Goal: Information Seeking & Learning: Understand process/instructions

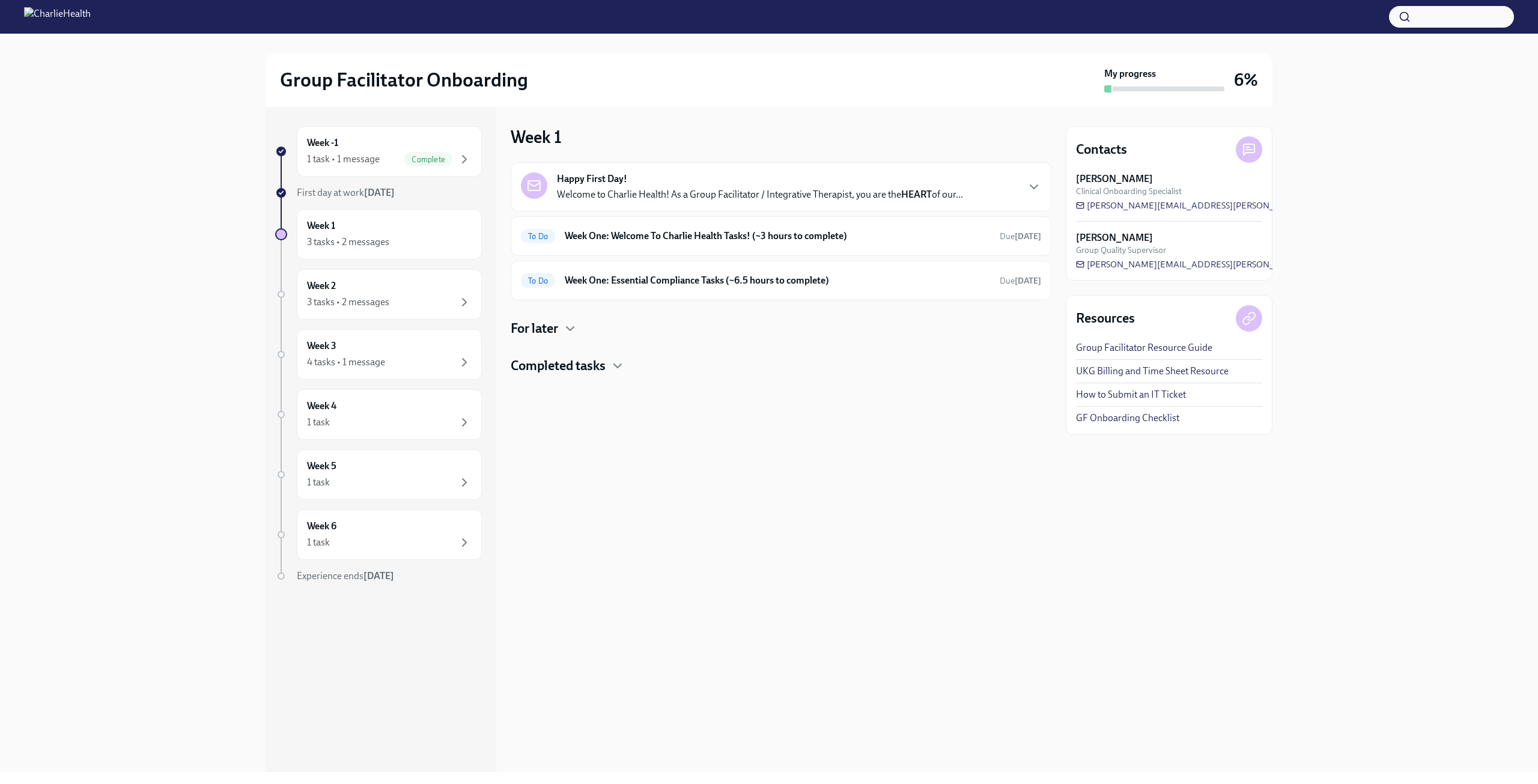
click at [804, 208] on div "Happy First Day! Welcome to Charlie Health! As a Group Facilitator / Integrativ…" at bounding box center [780, 187] width 541 height 49
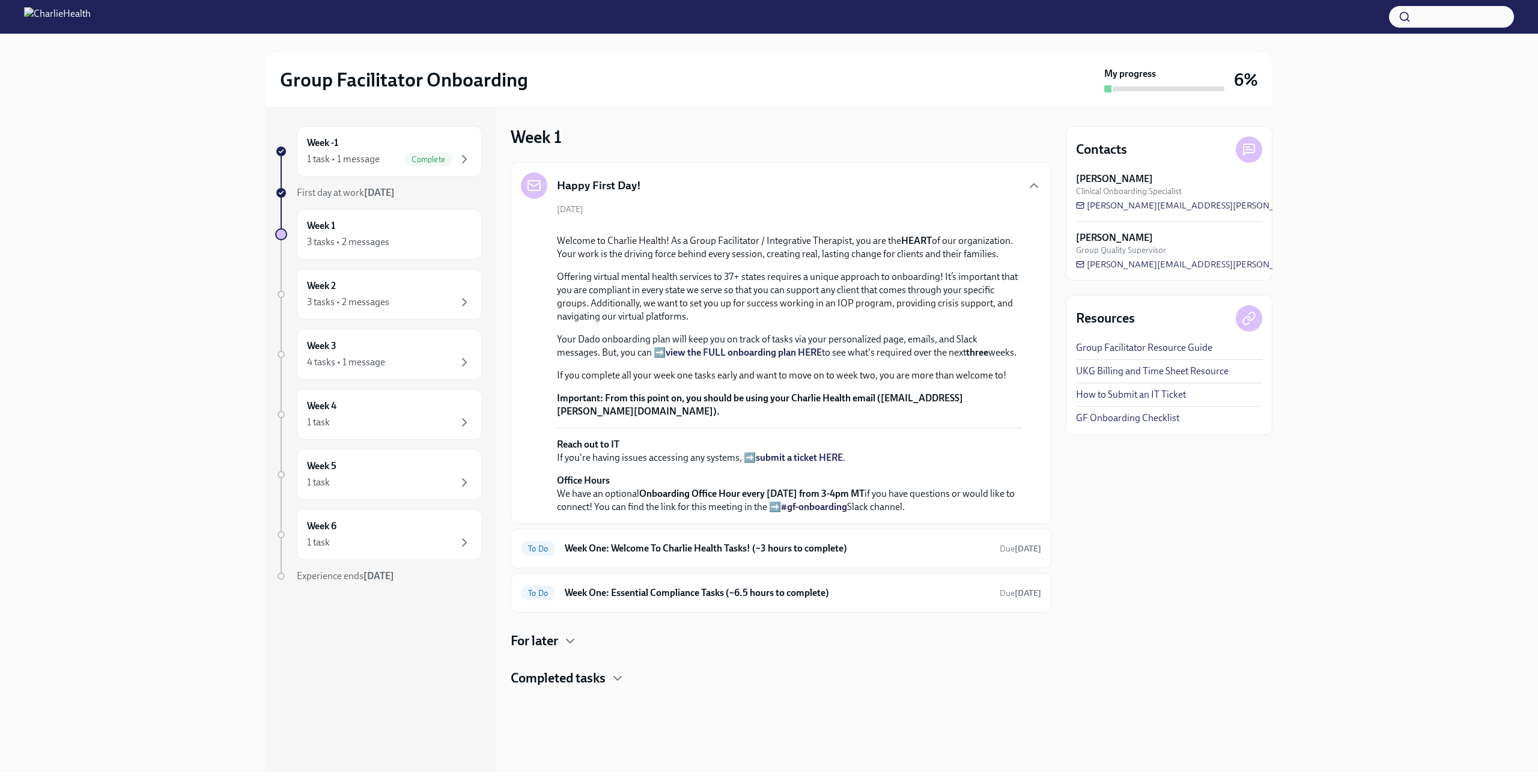
scroll to position [173, 0]
click at [929, 556] on h6 "Week One: Welcome To Charlie Health Tasks! (~3 hours to complete)" at bounding box center [778, 549] width 425 height 13
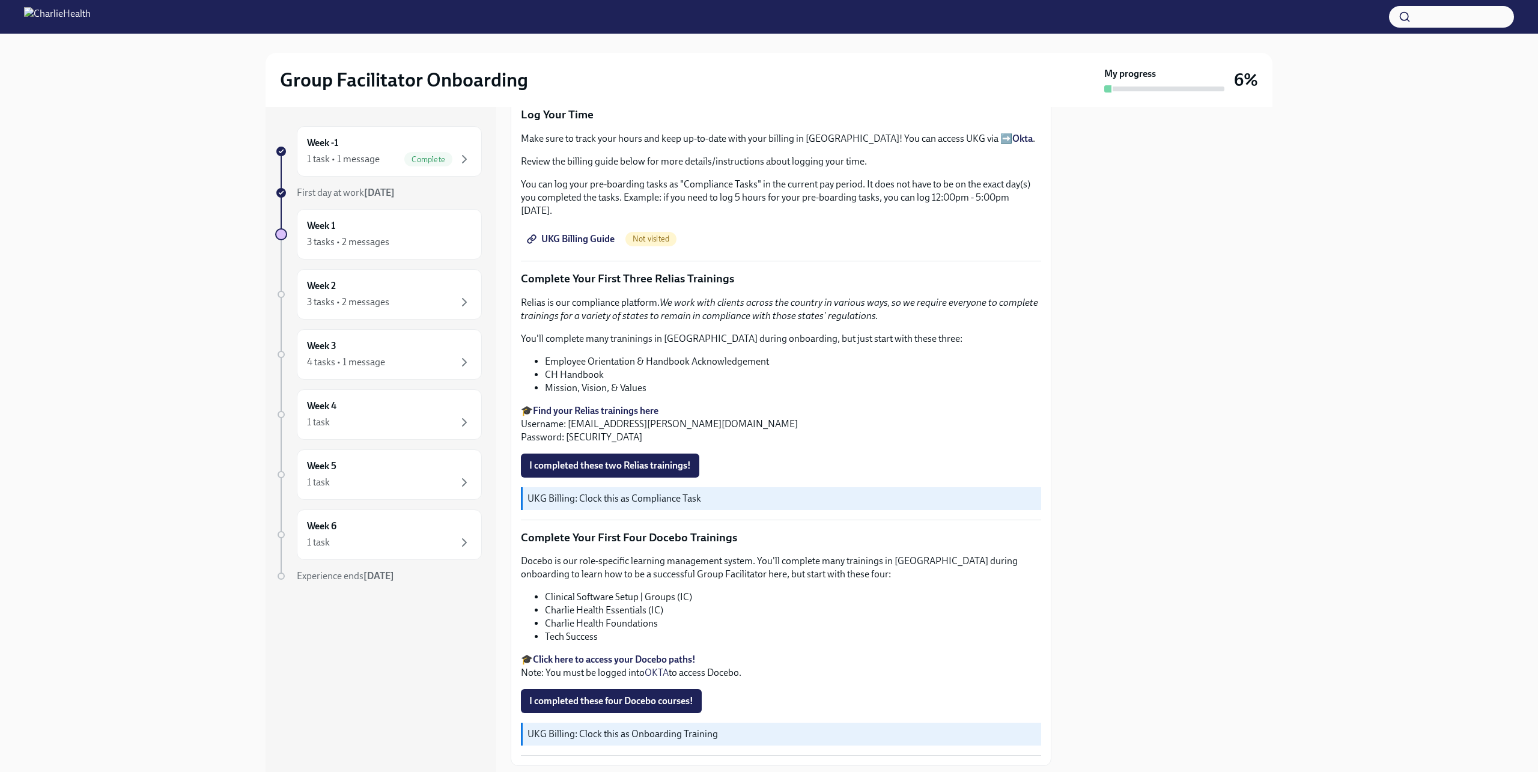
scroll to position [1322, 0]
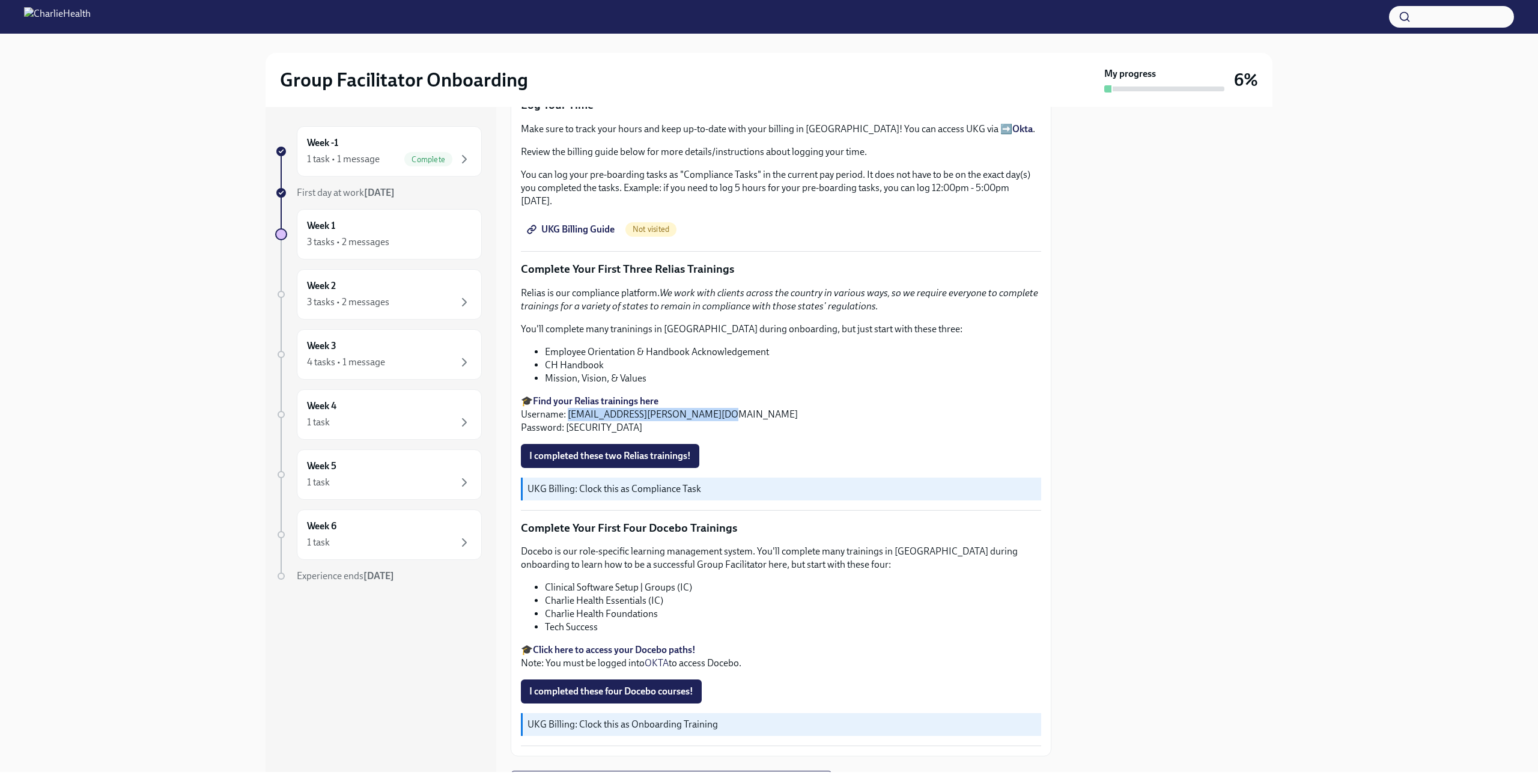
drag, startPoint x: 716, startPoint y: 408, endPoint x: 569, endPoint y: 413, distance: 147.1
click at [569, 413] on p "🎓 Find your Relias trainings here Username: [EMAIL_ADDRESS][PERSON_NAME][DOMAIN…" at bounding box center [781, 414] width 520 height 40
copy p "[EMAIL_ADDRESS][PERSON_NAME][DOMAIN_NAME]"
click at [592, 419] on p "🎓 Find your Relias trainings here Username: [EMAIL_ADDRESS][PERSON_NAME][DOMAIN…" at bounding box center [781, 414] width 520 height 40
drag, startPoint x: 595, startPoint y: 420, endPoint x: 566, endPoint y: 422, distance: 29.1
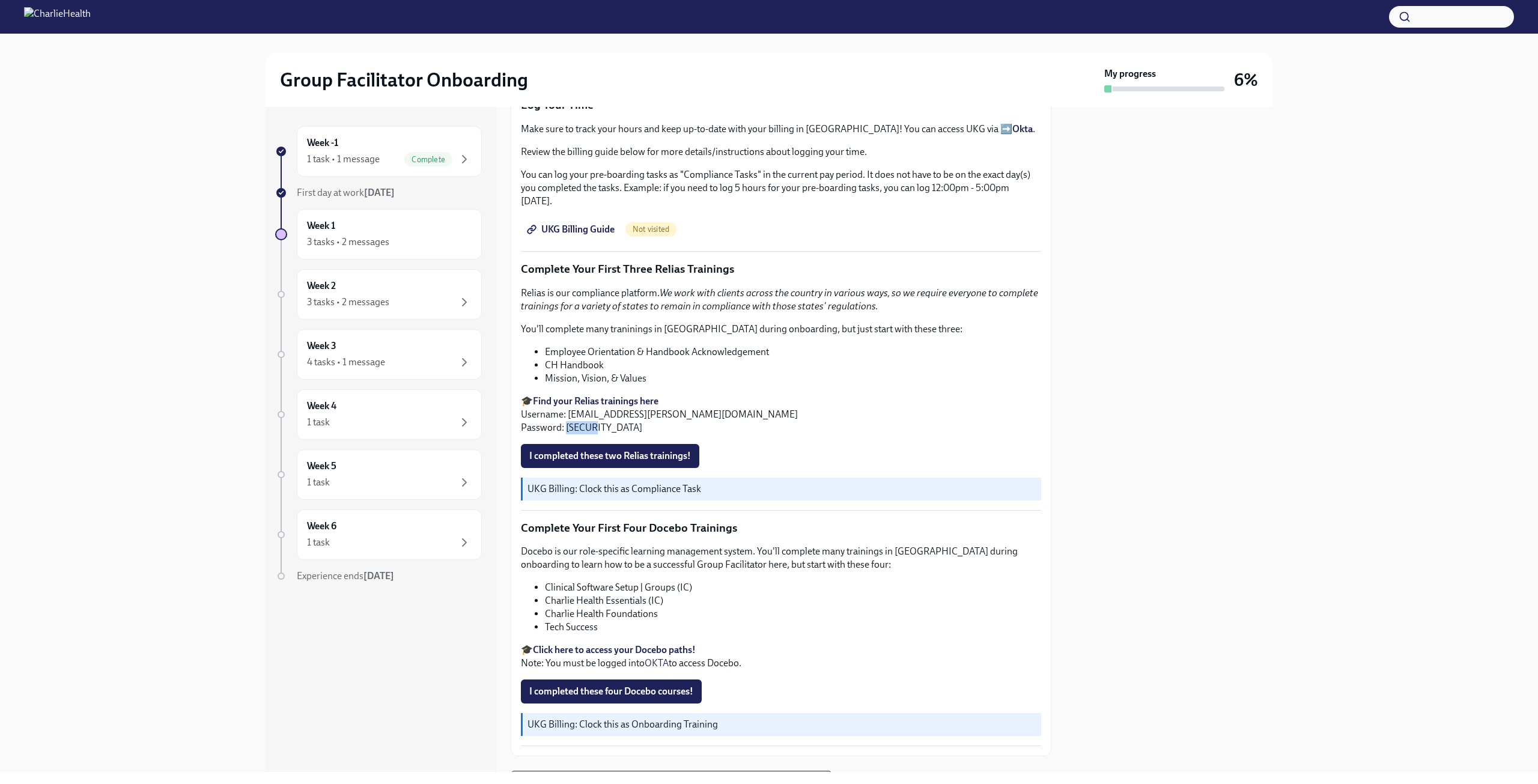
click at [566, 422] on p "🎓 Find your Relias trainings here Username: [EMAIL_ADDRESS][PERSON_NAME][DOMAIN…" at bounding box center [781, 414] width 520 height 40
copy p "ch1234"
click at [1256, 473] on div at bounding box center [1169, 439] width 206 height 665
click at [616, 359] on li "CH Handbook" at bounding box center [793, 365] width 496 height 13
drag, startPoint x: 610, startPoint y: 357, endPoint x: 542, endPoint y: 358, distance: 68.0
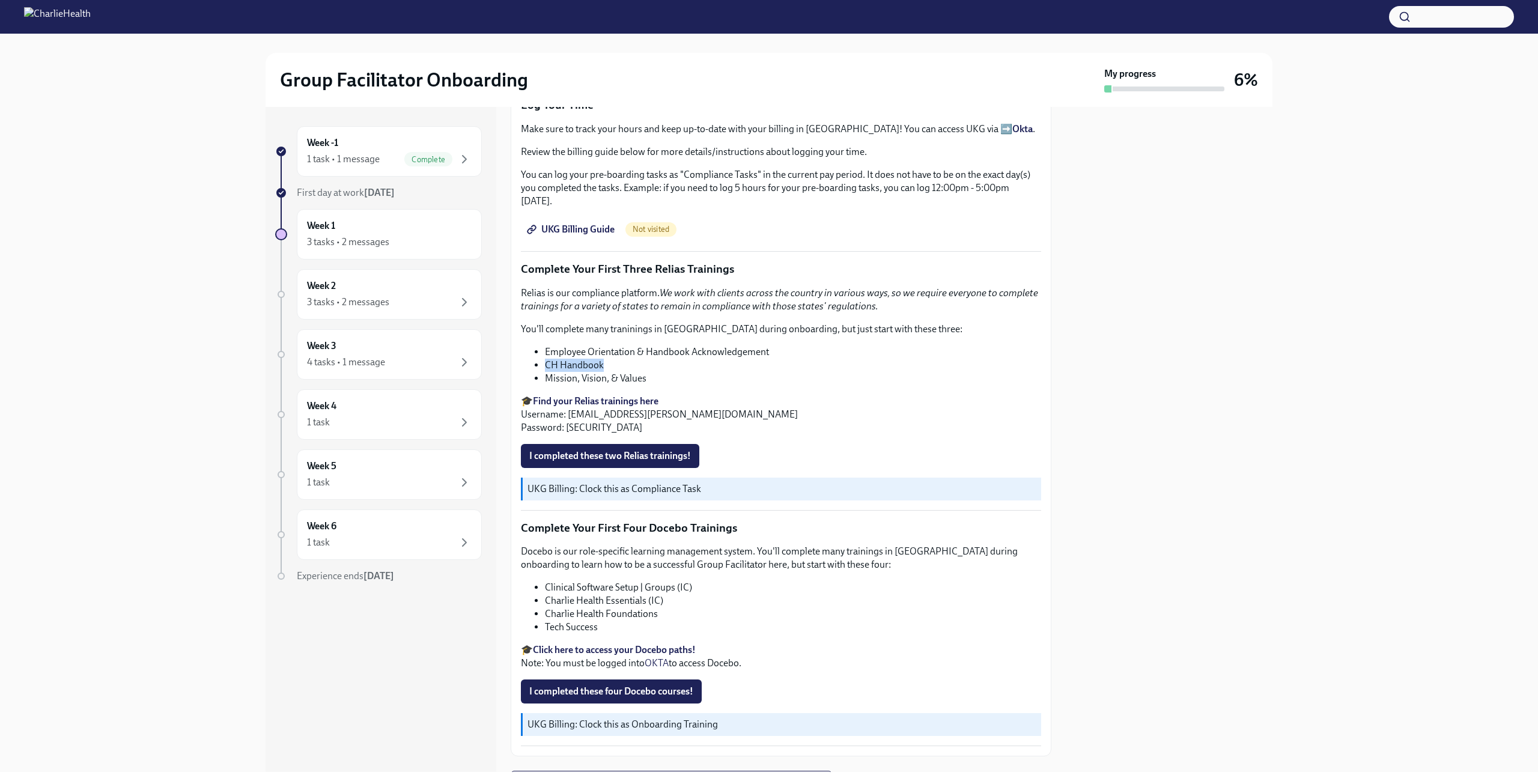
click at [542, 358] on ul "Employee Orientation & Handbook Acknowledgement CH Handbook Mission, Vision, & …" at bounding box center [781, 365] width 520 height 40
copy li "CH Handbook"
click at [714, 331] on div "Relias is our compliance platform. We work with clients across the country in v…" at bounding box center [781, 361] width 520 height 148
drag, startPoint x: 645, startPoint y: 377, endPoint x: 543, endPoint y: 377, distance: 102.0
click at [543, 377] on ul "Employee Orientation & Handbook Acknowledgement CH Handbook Mission, Vision, & …" at bounding box center [781, 365] width 520 height 40
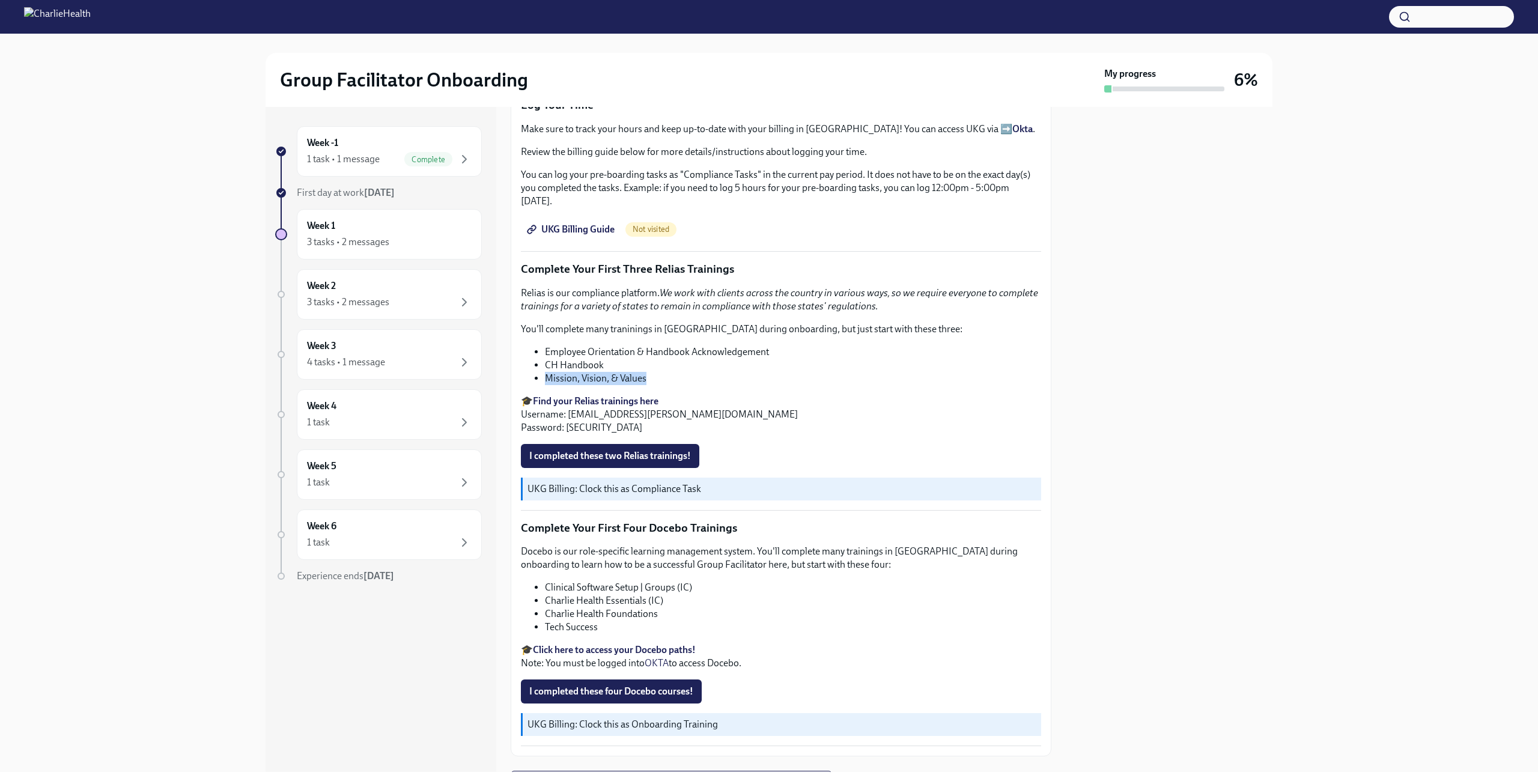
copy li "Mission, Vision, & Values"
click at [1373, 372] on div "Week -1 1 task • 1 message Complete First day at work [DATE] Week 1 3 tasks • 2…" at bounding box center [769, 439] width 1500 height 665
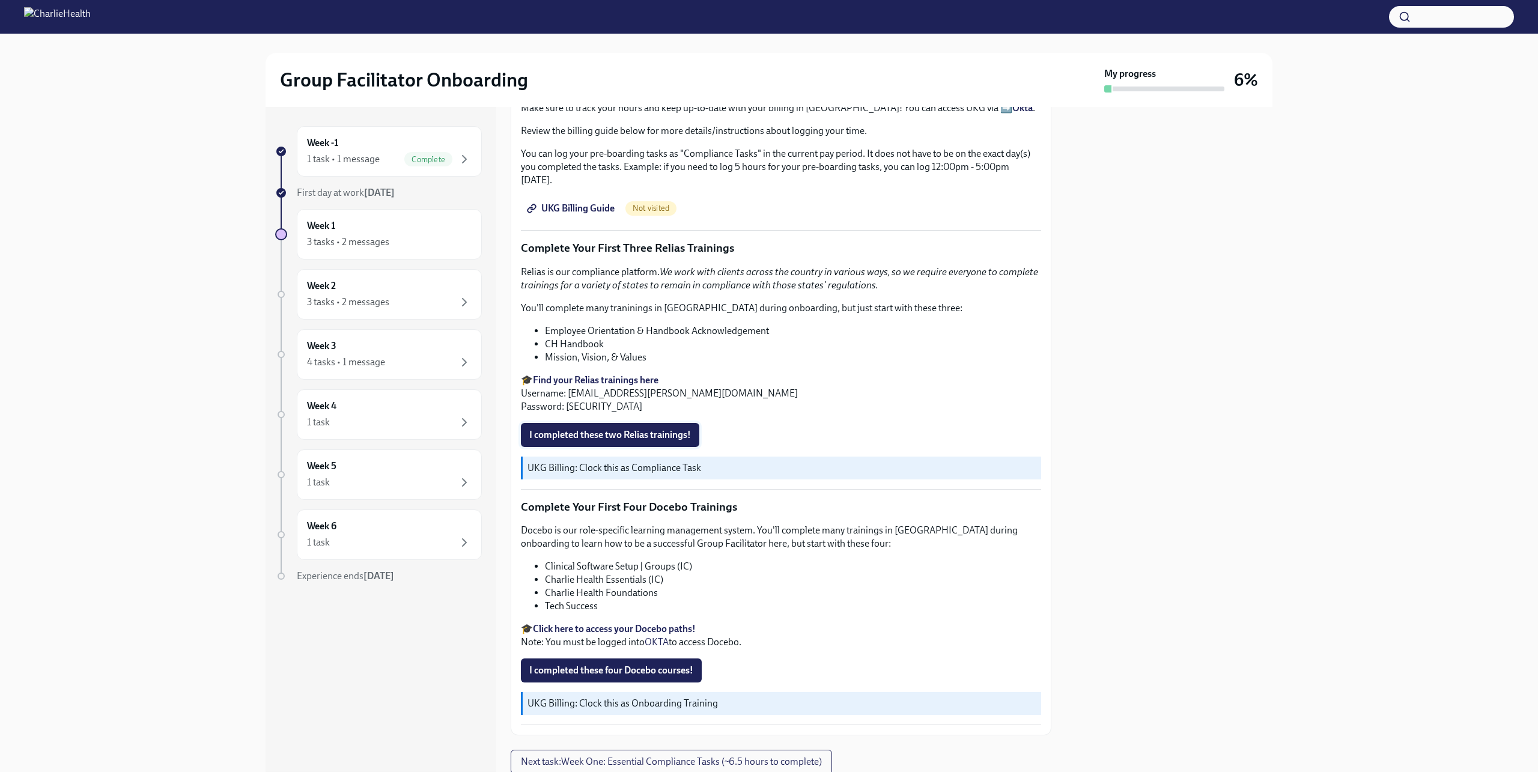
scroll to position [1378, 0]
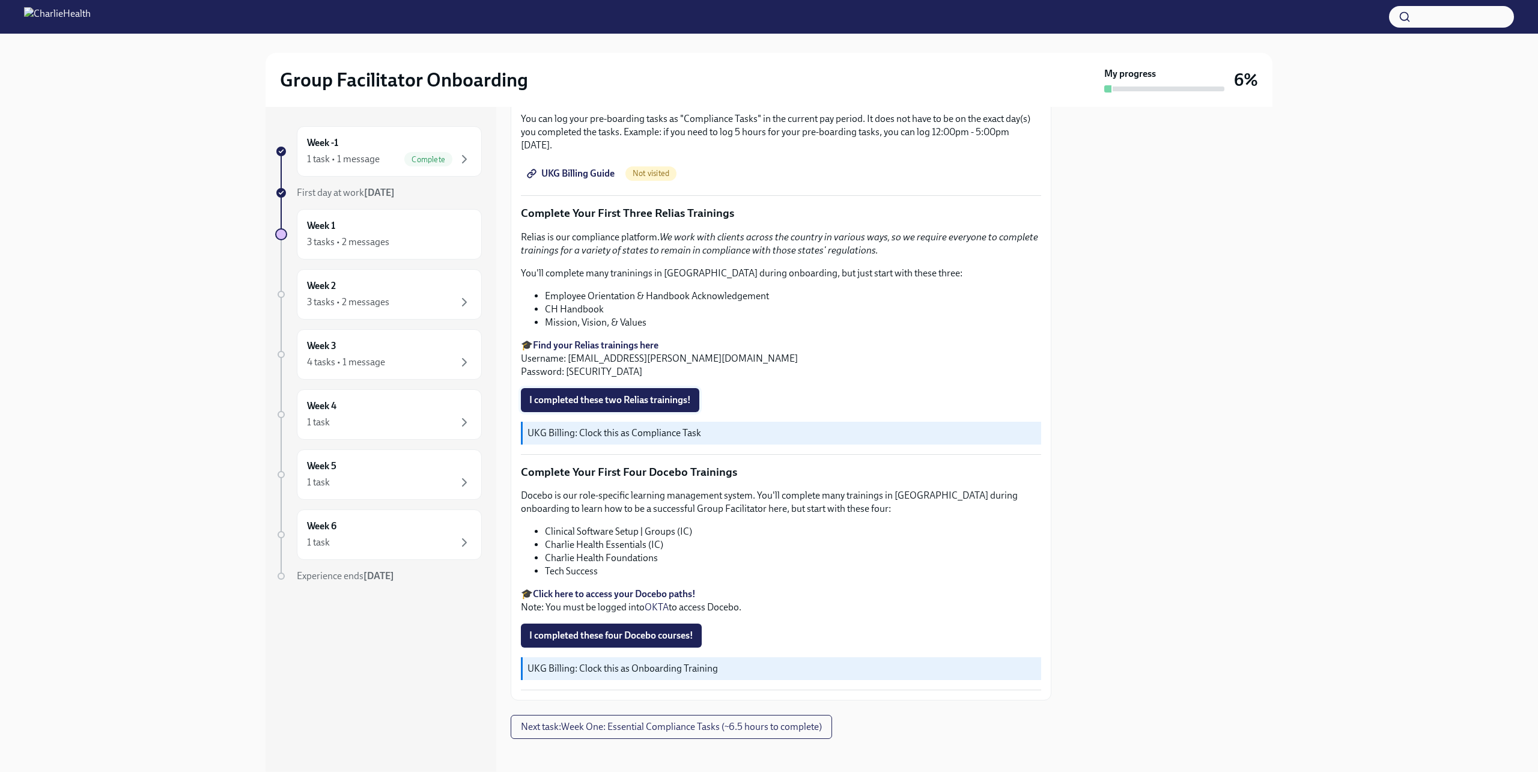
click at [646, 397] on span "I completed these two Relias trainings!" at bounding box center [609, 400] width 161 height 12
click at [836, 539] on li "Charlie Health Essentials (IC)" at bounding box center [793, 545] width 496 height 13
click at [755, 526] on li "Clinical Software Setup | Groups (IC)" at bounding box center [793, 532] width 496 height 13
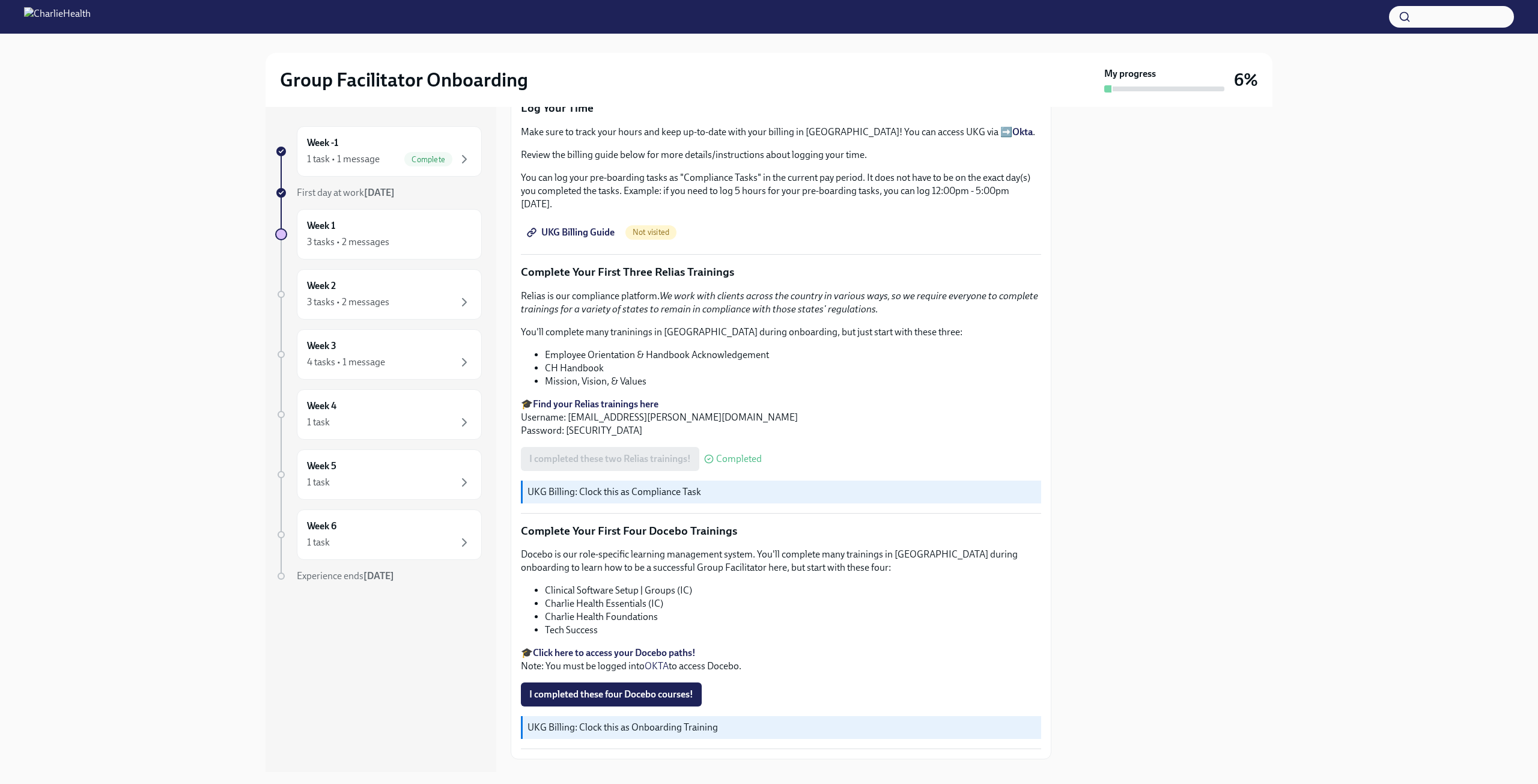
scroll to position [1318, 0]
drag, startPoint x: 714, startPoint y: 415, endPoint x: 569, endPoint y: 417, distance: 145.0
click at [569, 417] on p "🎓 Find your Relias trainings here Username: [EMAIL_ADDRESS][PERSON_NAME][DOMAIN…" at bounding box center [781, 418] width 520 height 40
copy p "[EMAIL_ADDRESS][PERSON_NAME][DOMAIN_NAME]"
click at [1163, 483] on div at bounding box center [1169, 439] width 206 height 665
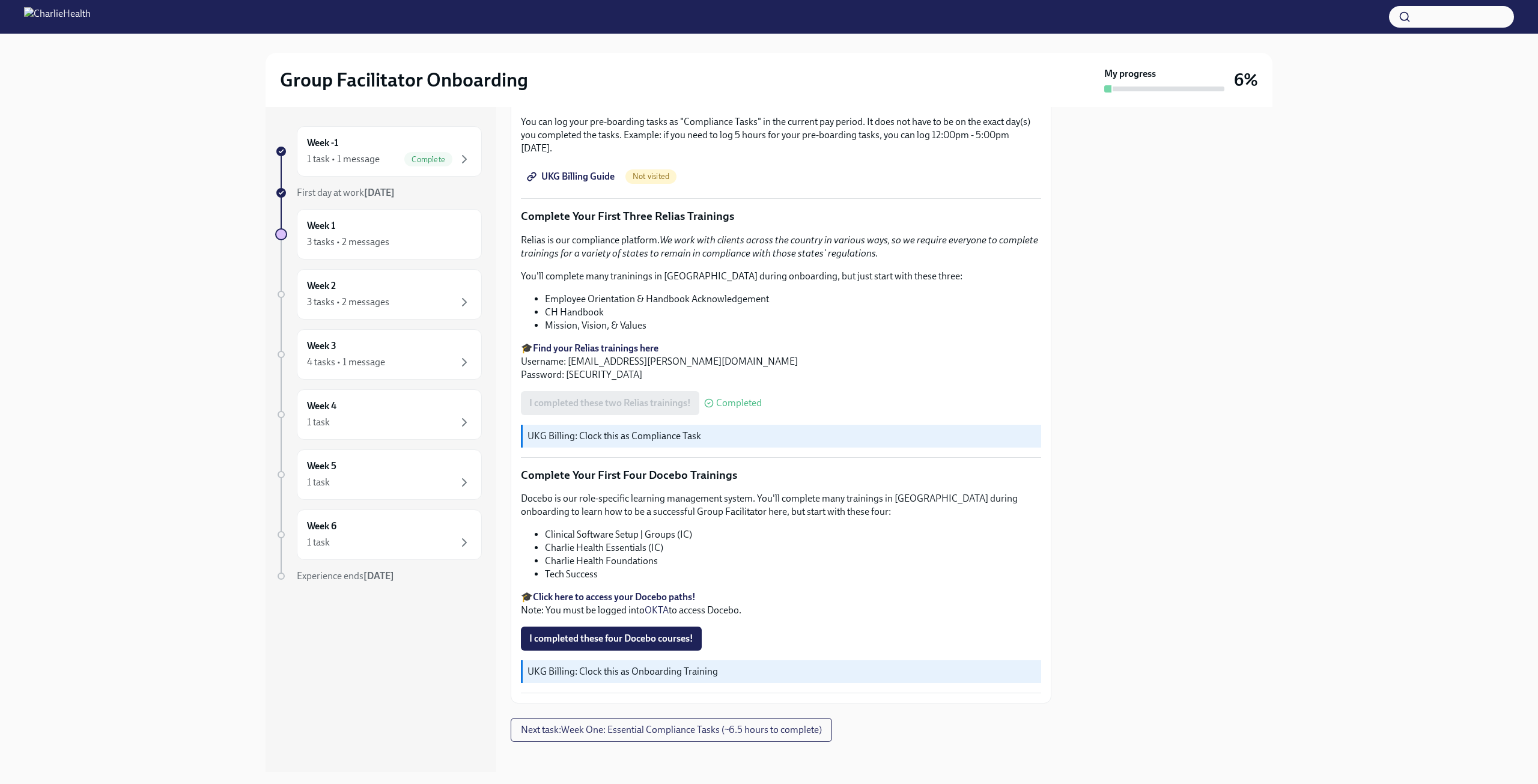
scroll to position [1378, 0]
